Goal: Information Seeking & Learning: Learn about a topic

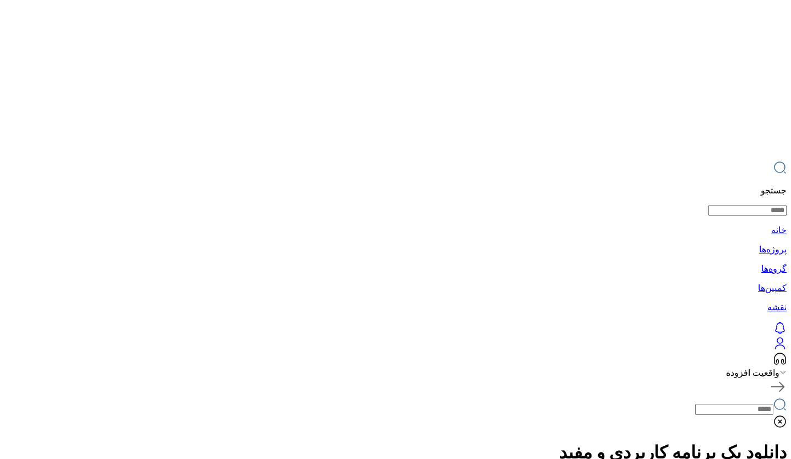
click at [761, 264] on font "گروه‌ها" at bounding box center [773, 268] width 25 height 9
click at [759, 245] on font "پروژه‌ها" at bounding box center [773, 249] width 28 height 9
